Goal: Information Seeking & Learning: Learn about a topic

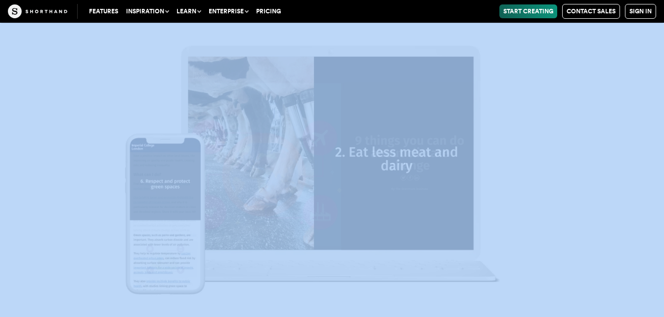
scroll to position [11550, 0]
drag, startPoint x: 199, startPoint y: 95, endPoint x: 495, endPoint y: 163, distance: 303.8
drag, startPoint x: 573, startPoint y: 158, endPoint x: 597, endPoint y: 110, distance: 54.4
click at [597, 110] on img at bounding box center [332, 158] width 664 height 317
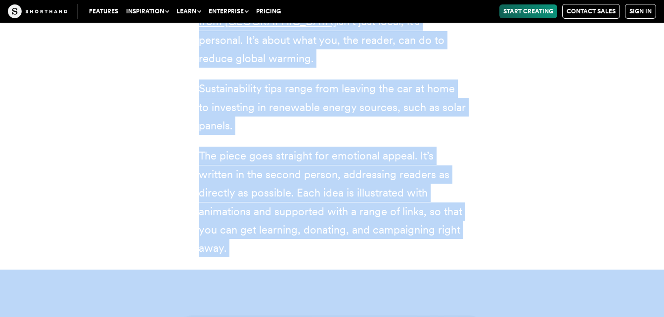
scroll to position [11069, 0]
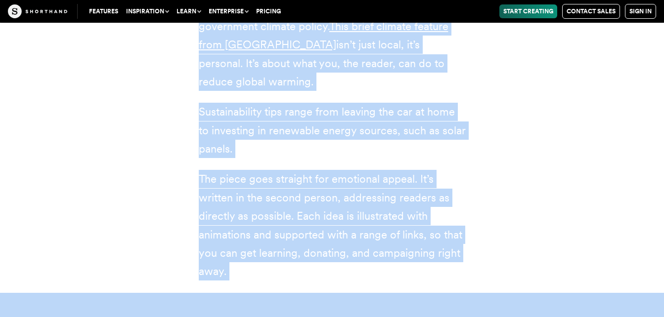
click at [550, 134] on div "9 things you can do about climate change (Imperial College [GEOGRAPHIC_DATA]) A…" at bounding box center [332, 106] width 613 height 373
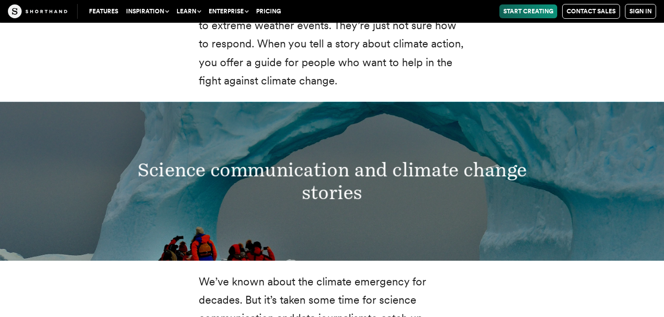
scroll to position [1842, 0]
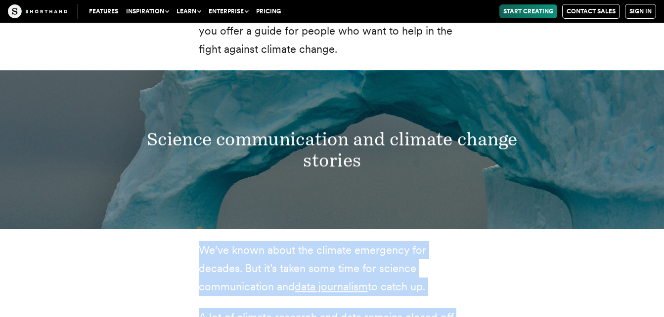
drag, startPoint x: 433, startPoint y: 142, endPoint x: 199, endPoint y: 235, distance: 252.0
drag, startPoint x: 199, startPoint y: 235, endPoint x: 209, endPoint y: 231, distance: 10.6
click at [209, 241] on p "We’ve known about the climate emergency for decades. But it’s taken some time f…" at bounding box center [332, 268] width 267 height 55
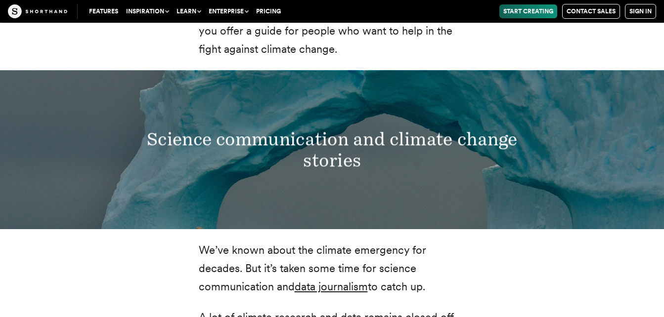
drag, startPoint x: 209, startPoint y: 231, endPoint x: 199, endPoint y: 229, distance: 10.1
click at [199, 241] on p "We’ve known about the climate emergency for decades. But it’s taken some time f…" at bounding box center [332, 268] width 267 height 55
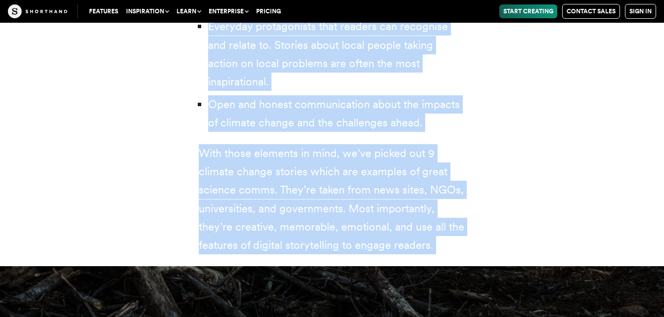
scroll to position [3289, 0]
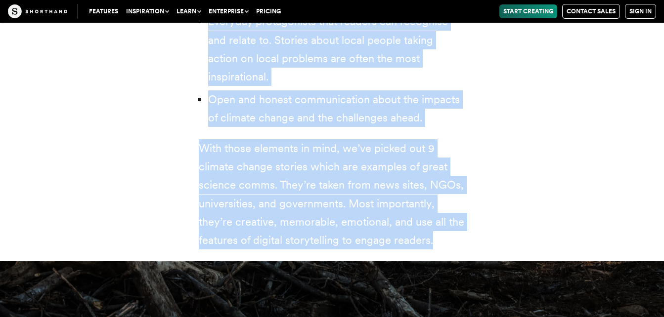
drag, startPoint x: 199, startPoint y: 229, endPoint x: 438, endPoint y: 185, distance: 243.6
drag, startPoint x: 438, startPoint y: 185, endPoint x: 416, endPoint y: 177, distance: 23.6
copy div "Lo’ip dolor sitam con adipisc elitseddo eiu tempori. Utl et’d magna aliq enim a…"
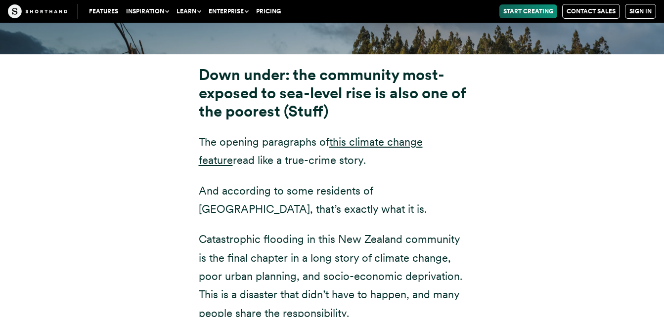
scroll to position [3724, 0]
